Goal: Task Accomplishment & Management: Manage account settings

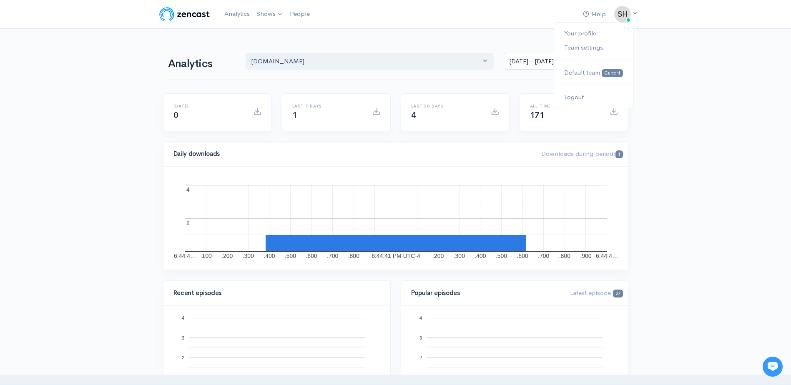
click at [633, 13] on icon at bounding box center [634, 12] width 5 height 5
click at [601, 35] on link "Your profile" at bounding box center [593, 33] width 78 height 15
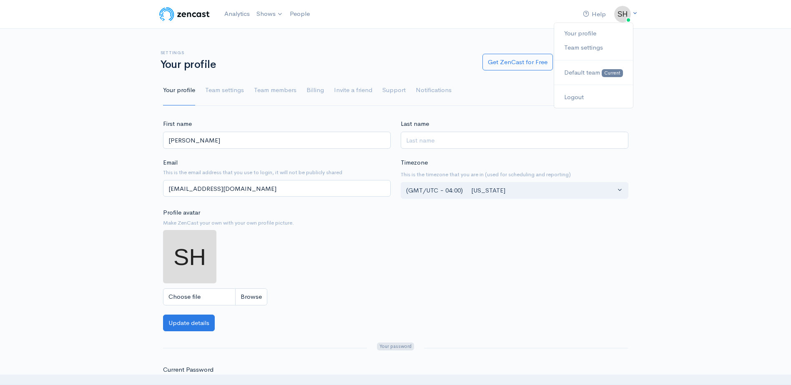
click at [635, 12] on icon at bounding box center [634, 12] width 5 height 5
click at [323, 94] on ul "Your profile Team settings Team members Billing Invite a friend Support Notific…" at bounding box center [396, 91] width 466 height 30
click at [320, 91] on link "Billing" at bounding box center [316, 91] width 18 height 30
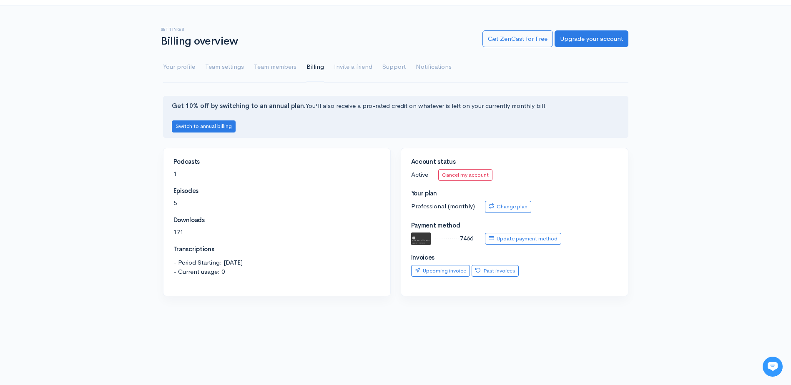
scroll to position [42, 0]
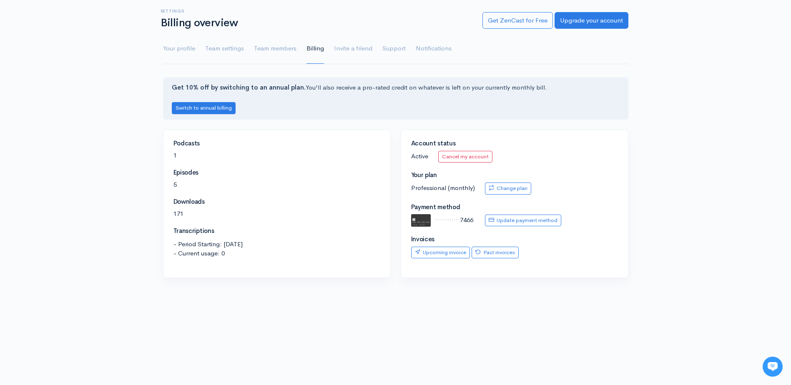
click at [503, 246] on div "Invoices Upcoming invoice Past invoices" at bounding box center [514, 247] width 207 height 23
click at [501, 249] on link "Past invoices" at bounding box center [495, 253] width 47 height 12
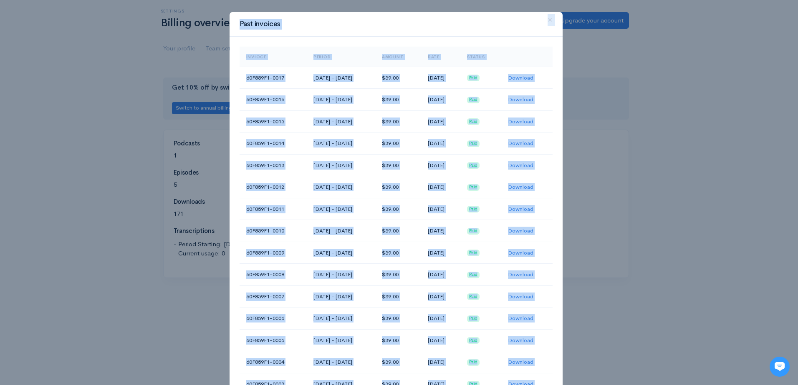
click at [600, 159] on div "Past invoices × Invioce Period Amount Date Status 60F859F1-0017 Aug 18, 2025 - …" at bounding box center [399, 192] width 798 height 385
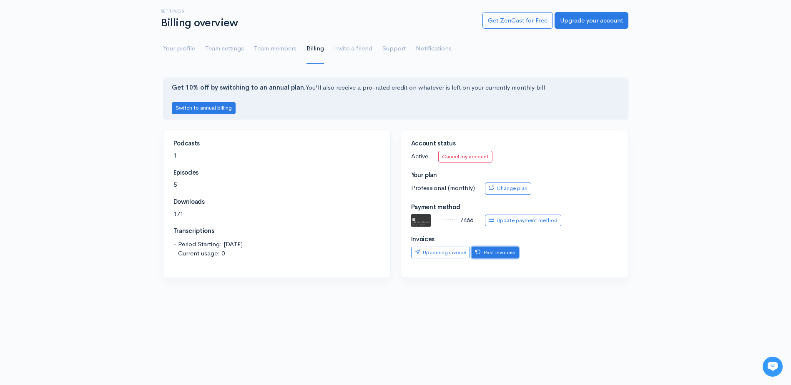
click at [491, 256] on link "Past invoices" at bounding box center [495, 253] width 47 height 12
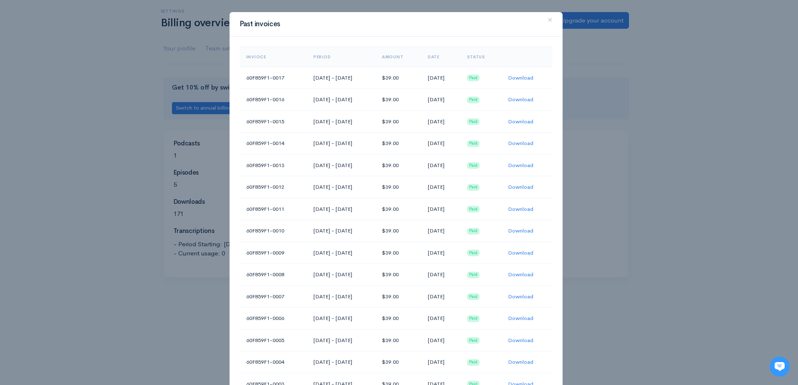
click at [700, 203] on div "Past invoices × Invioce Period Amount Date Status 60F859F1-0017 Aug 18, 2025 - …" at bounding box center [399, 192] width 798 height 385
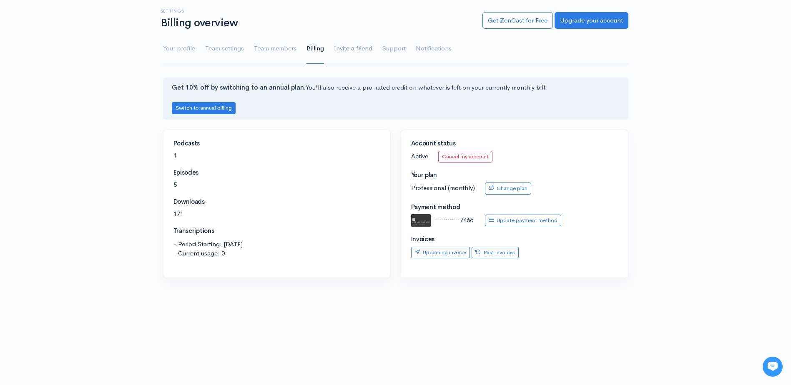
click at [357, 41] on link "Invite a friend" at bounding box center [353, 49] width 38 height 30
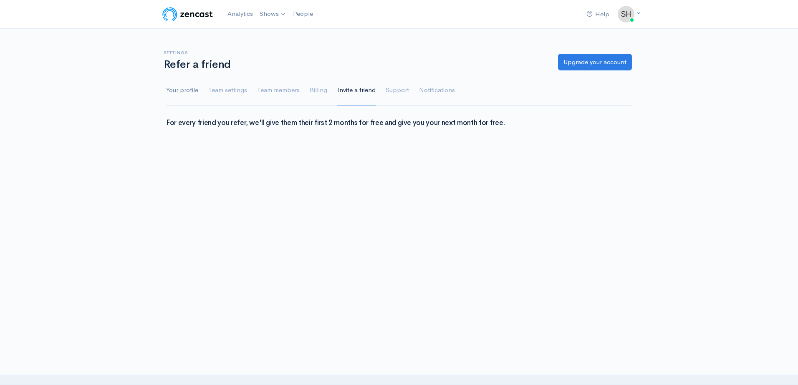
click at [179, 93] on link "Your profile" at bounding box center [182, 91] width 32 height 30
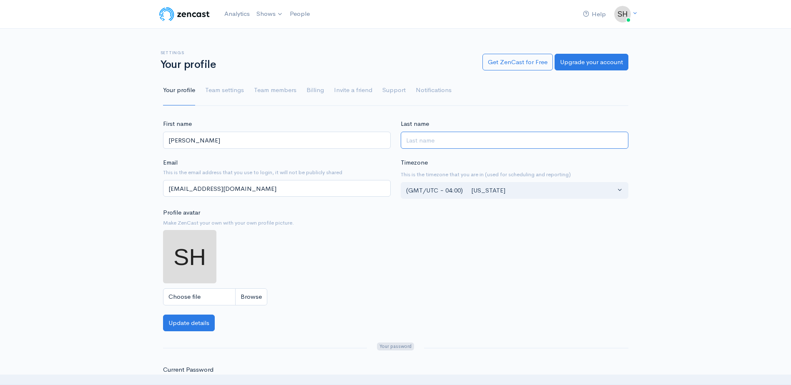
click at [441, 135] on input "Last name" at bounding box center [515, 140] width 228 height 17
type input "Kitzberger"
click at [396, 218] on div "First name Sherri Last name Kitzberger Email This is the email address that you…" at bounding box center [396, 217] width 476 height 196
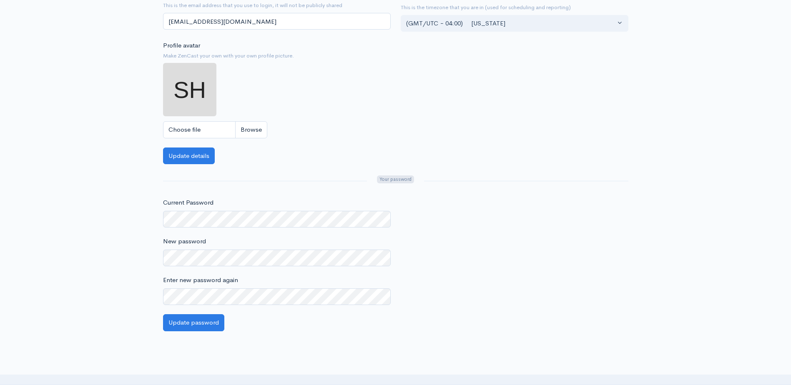
scroll to position [167, 0]
click at [198, 161] on button "Update details" at bounding box center [189, 156] width 52 height 17
